Goal: Leave review/rating: Share an evaluation or opinion about a product, service, or content

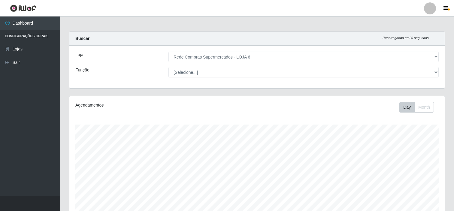
select select "398"
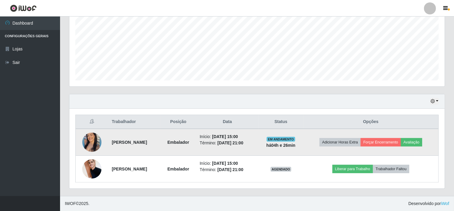
scroll to position [124, 375]
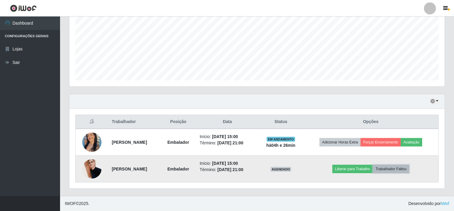
click at [404, 169] on button "Trabalhador Faltou" at bounding box center [391, 169] width 36 height 8
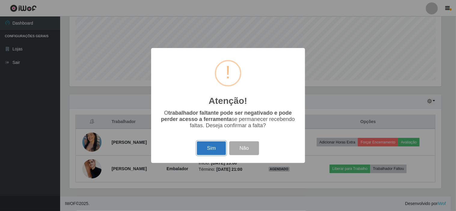
click at [211, 148] on button "Sim" at bounding box center [211, 148] width 29 height 14
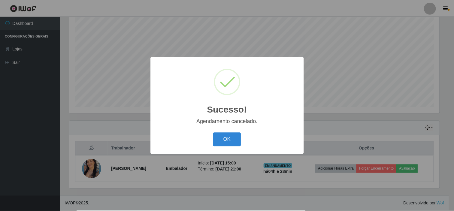
scroll to position [107, 0]
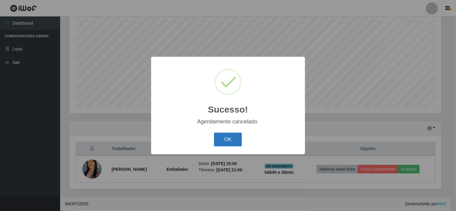
click at [232, 141] on button "OK" at bounding box center [228, 140] width 28 height 14
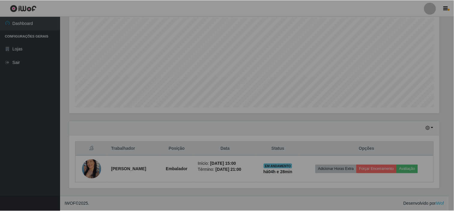
scroll to position [124, 375]
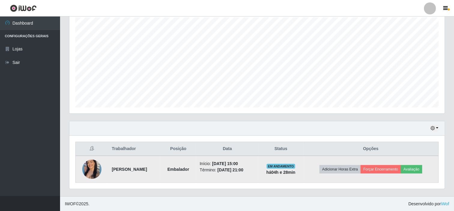
click at [91, 167] on img at bounding box center [91, 169] width 19 height 24
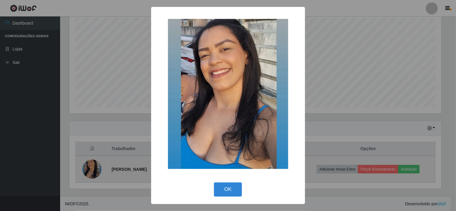
click at [91, 167] on div "× OK Cancel" at bounding box center [228, 105] width 456 height 211
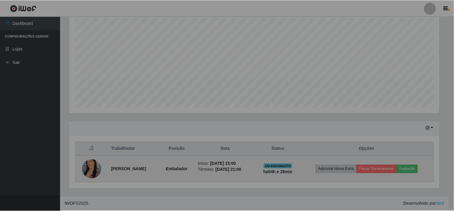
scroll to position [124, 375]
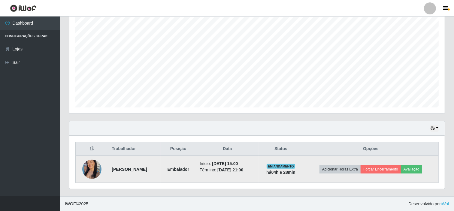
click at [89, 169] on img at bounding box center [91, 169] width 19 height 24
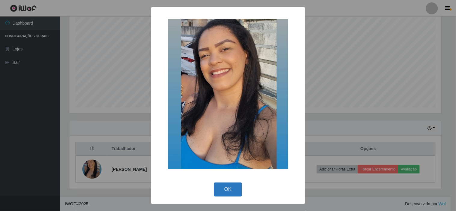
click at [227, 192] on button "OK" at bounding box center [228, 190] width 28 height 14
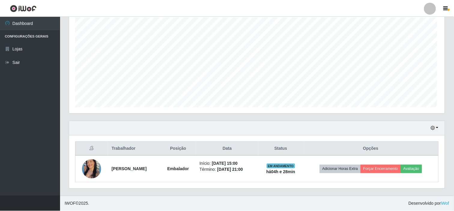
scroll to position [124, 375]
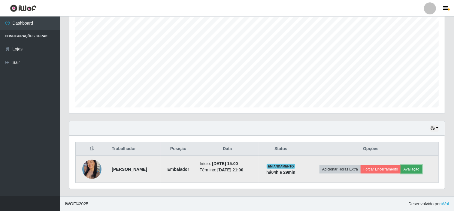
click at [422, 169] on button "Avaliação" at bounding box center [411, 169] width 21 height 8
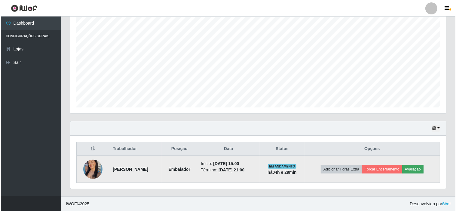
scroll to position [124, 371]
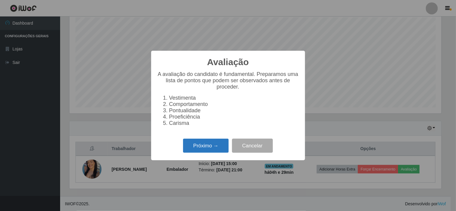
click at [204, 149] on button "Próximo →" at bounding box center [206, 146] width 46 height 14
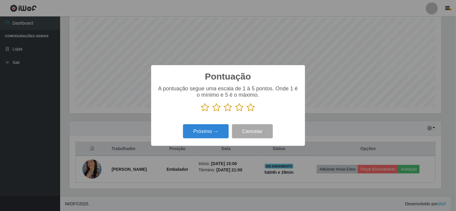
click at [253, 110] on icon at bounding box center [251, 107] width 8 height 9
click at [247, 112] on input "radio" at bounding box center [247, 112] width 0 height 0
click at [211, 133] on button "Próximo →" at bounding box center [206, 131] width 46 height 14
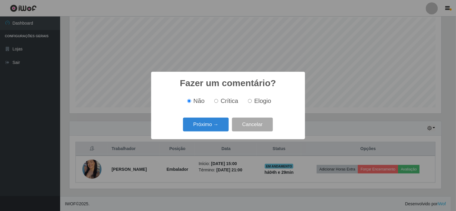
click at [256, 100] on span "Elogio" at bounding box center [262, 101] width 17 height 7
click at [252, 100] on input "Elogio" at bounding box center [250, 101] width 4 height 4
radio input "true"
click at [197, 126] on button "Próximo →" at bounding box center [206, 125] width 46 height 14
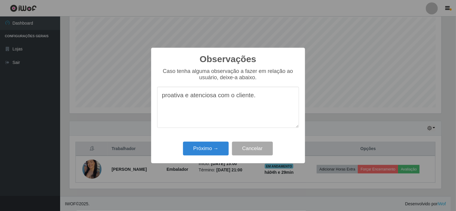
drag, startPoint x: 164, startPoint y: 96, endPoint x: 157, endPoint y: 98, distance: 6.8
click at [157, 98] on textarea "proativa e atenciosa com o cliente." at bounding box center [228, 107] width 142 height 41
type textarea "Proativa e atenciosa com o cliente."
click at [205, 148] on button "Próximo →" at bounding box center [206, 149] width 46 height 14
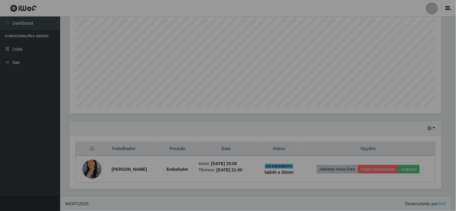
scroll to position [124, 375]
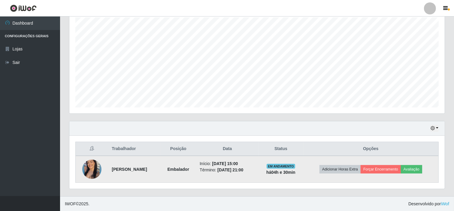
click at [90, 167] on img at bounding box center [91, 169] width 19 height 24
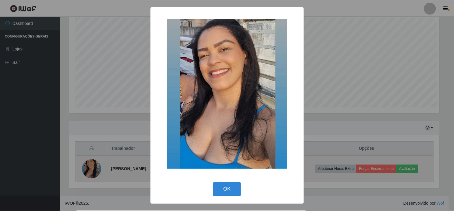
scroll to position [124, 371]
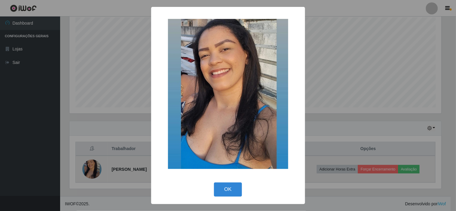
click at [90, 167] on div "× OK Cancel" at bounding box center [228, 105] width 456 height 211
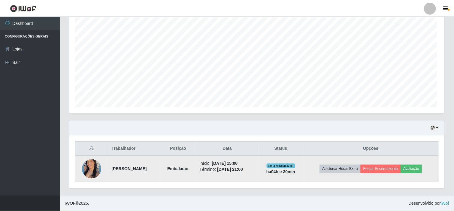
scroll to position [124, 375]
